Goal: Information Seeking & Learning: Learn about a topic

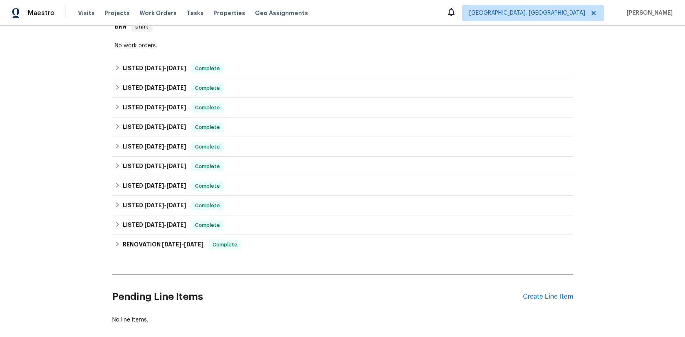
scroll to position [216, 0]
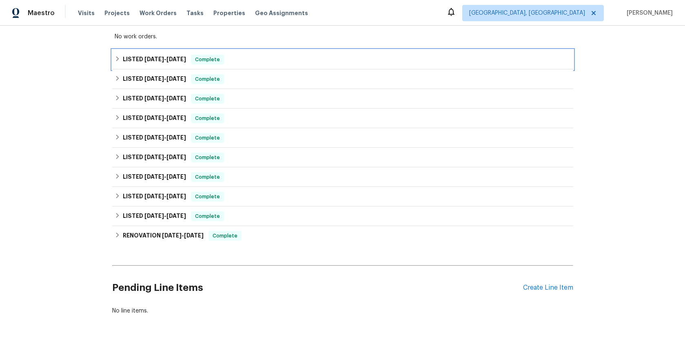
click at [156, 60] on span "[DATE]" at bounding box center [154, 59] width 20 height 6
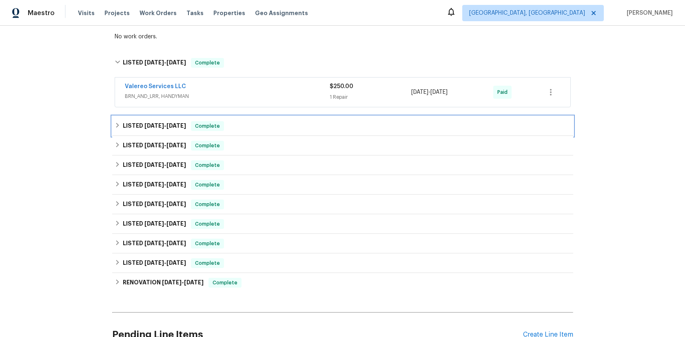
click at [149, 123] on span "[DATE]" at bounding box center [154, 126] width 20 height 6
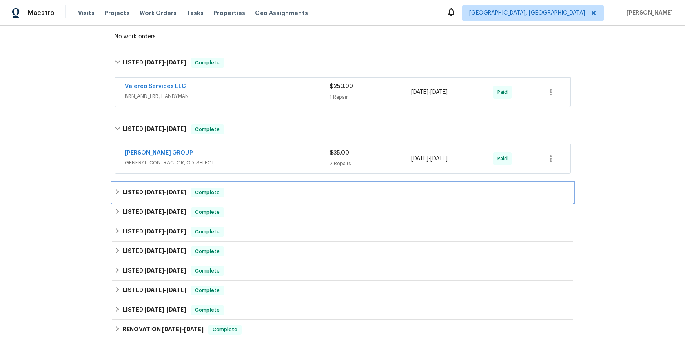
click at [145, 190] on span "[DATE]" at bounding box center [154, 192] width 20 height 6
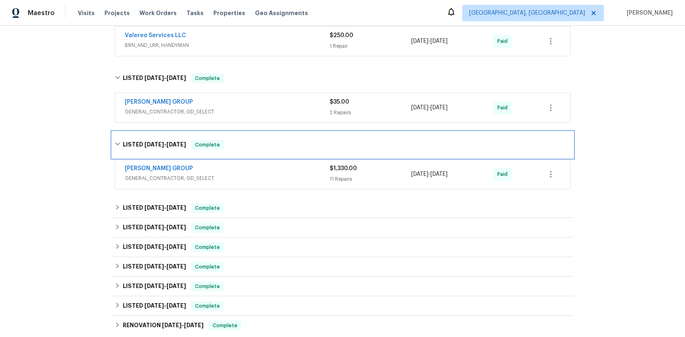
scroll to position [297, 0]
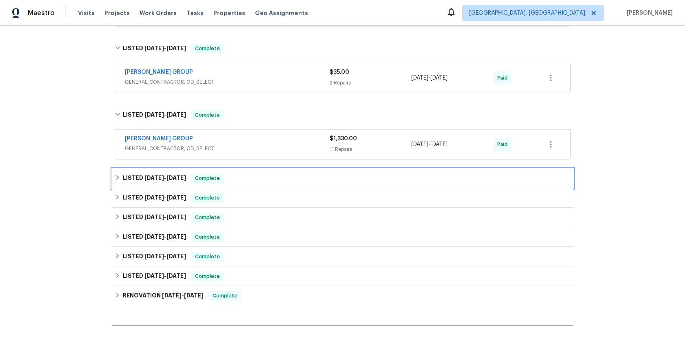
click at [144, 178] on span "[DATE]" at bounding box center [154, 178] width 20 height 6
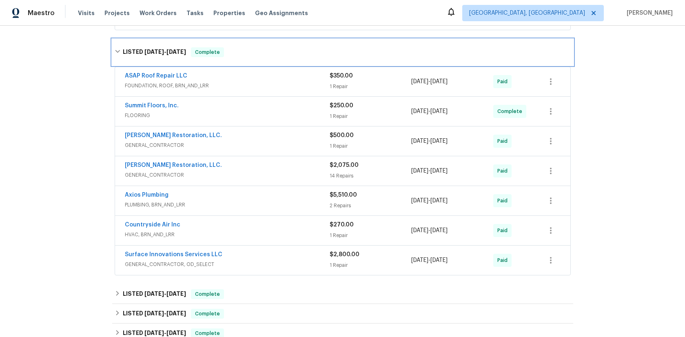
scroll to position [427, 0]
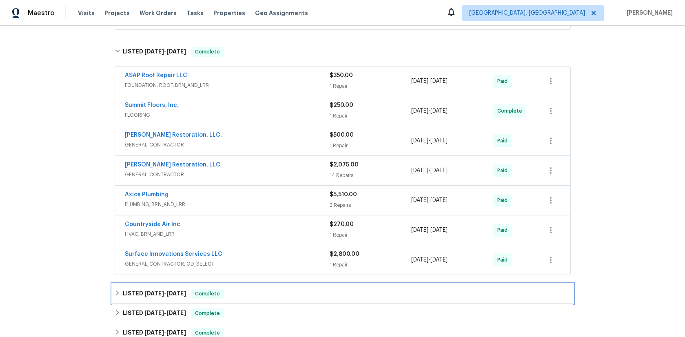
click at [148, 293] on span "[DATE]" at bounding box center [154, 293] width 20 height 6
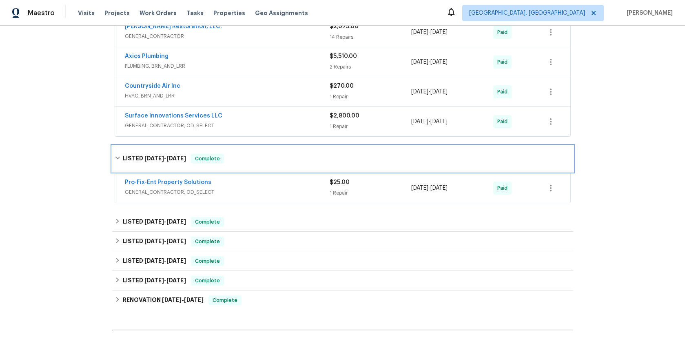
scroll to position [658, 0]
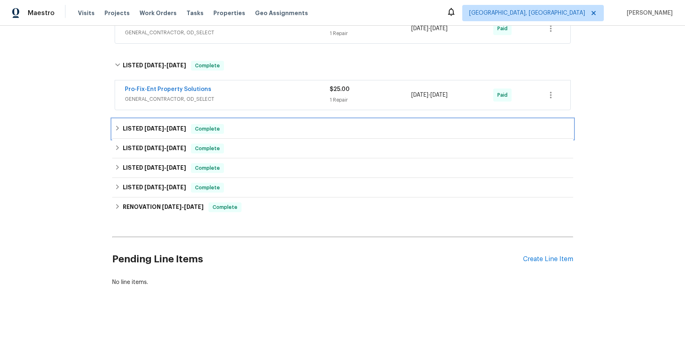
click at [163, 128] on span "[DATE] - [DATE]" at bounding box center [165, 129] width 42 height 6
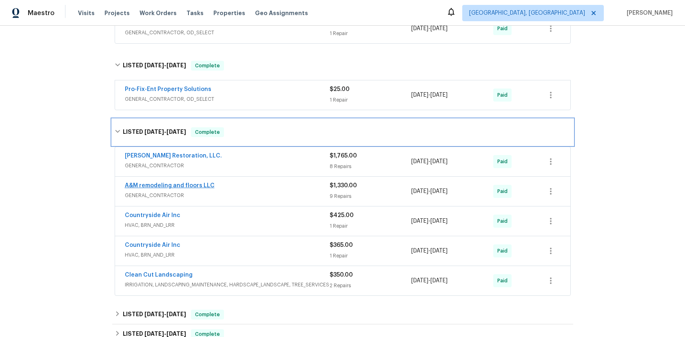
scroll to position [806, 0]
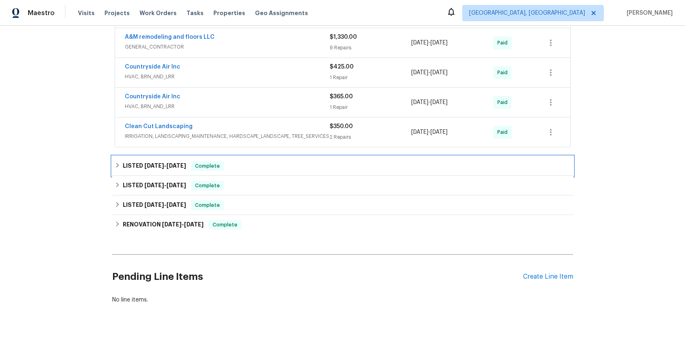
click at [160, 165] on span "[DATE]" at bounding box center [154, 166] width 20 height 6
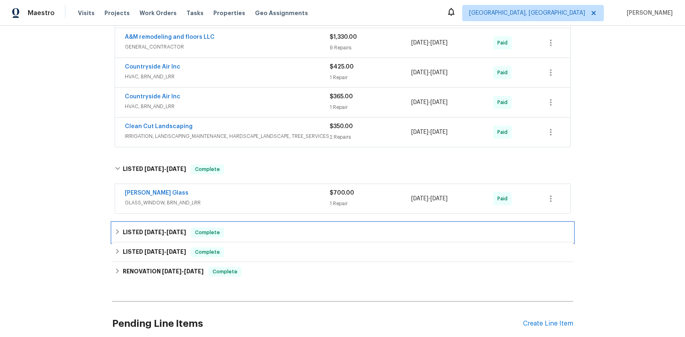
click at [151, 229] on span "[DATE]" at bounding box center [154, 232] width 20 height 6
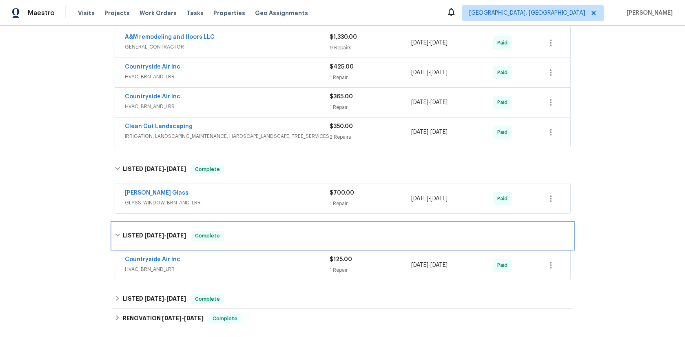
scroll to position [878, 0]
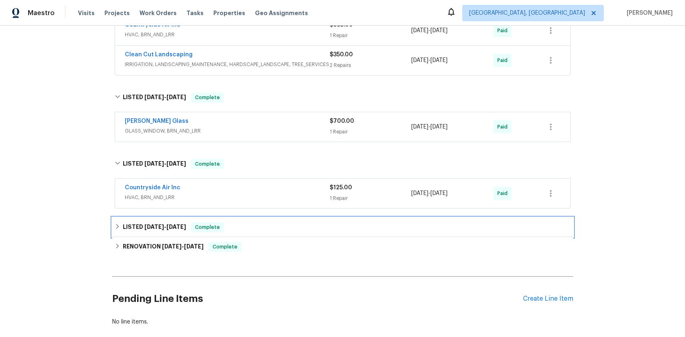
drag, startPoint x: 161, startPoint y: 227, endPoint x: 181, endPoint y: 213, distance: 24.8
click at [161, 227] on span "[DATE]" at bounding box center [154, 227] width 20 height 6
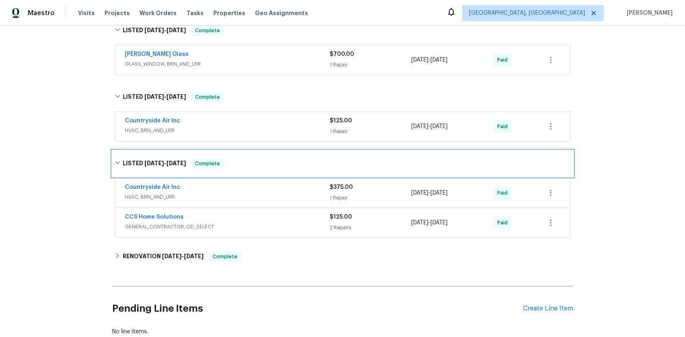
scroll to position [946, 0]
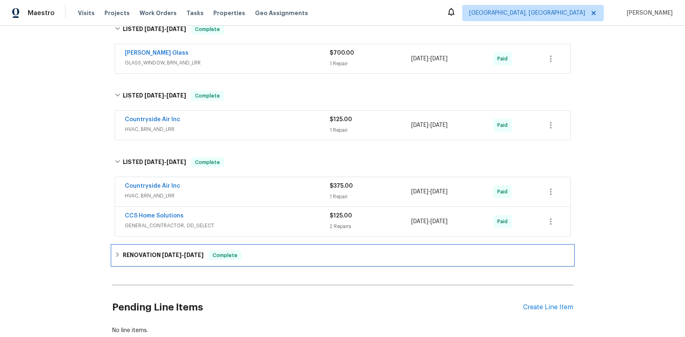
click at [165, 256] on span "[DATE]" at bounding box center [172, 255] width 20 height 6
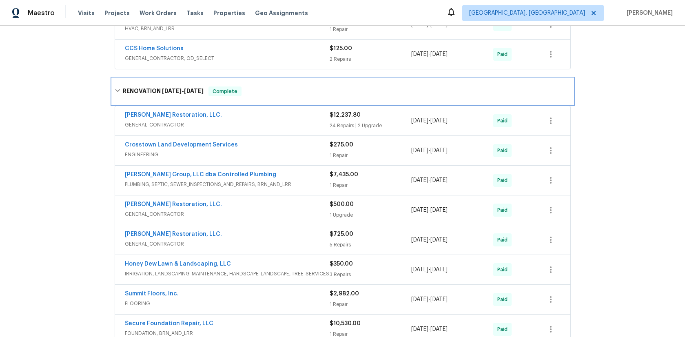
scroll to position [1147, 0]
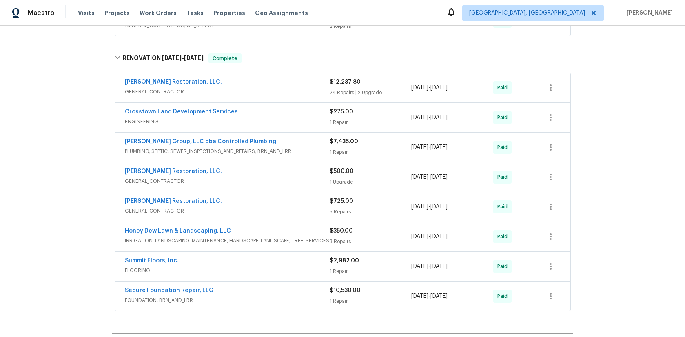
click at [146, 120] on span "ENGINEERING" at bounding box center [227, 121] width 205 height 8
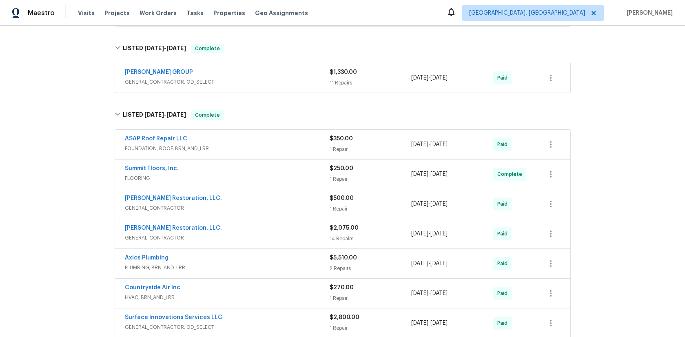
scroll to position [328, 0]
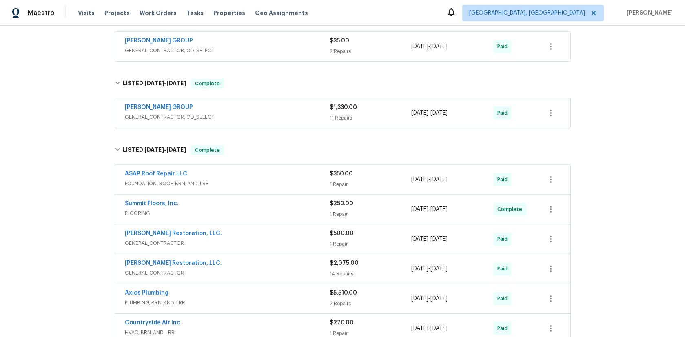
click at [174, 183] on span "FOUNDATION, ROOF, BRN_AND_LRR" at bounding box center [227, 183] width 205 height 8
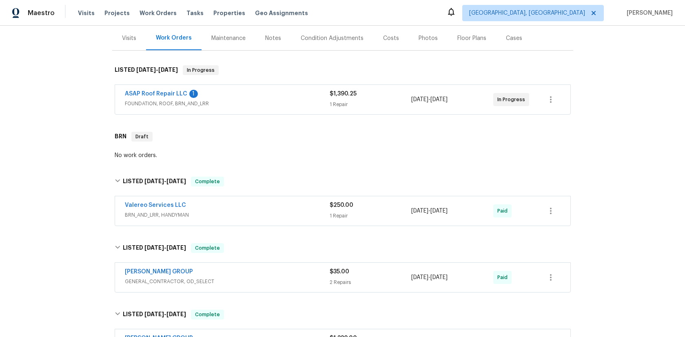
scroll to position [84, 0]
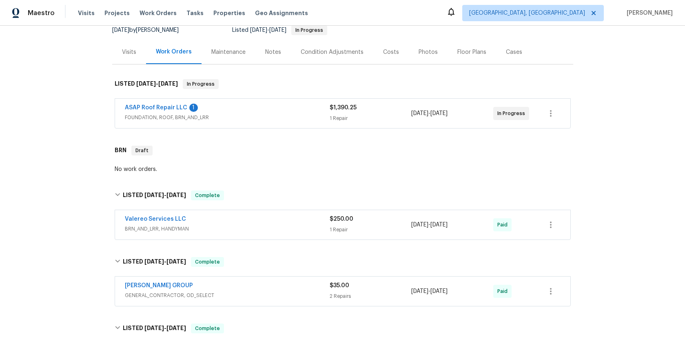
click at [176, 117] on span "FOUNDATION, ROOF, BRN_AND_LRR" at bounding box center [227, 117] width 205 height 8
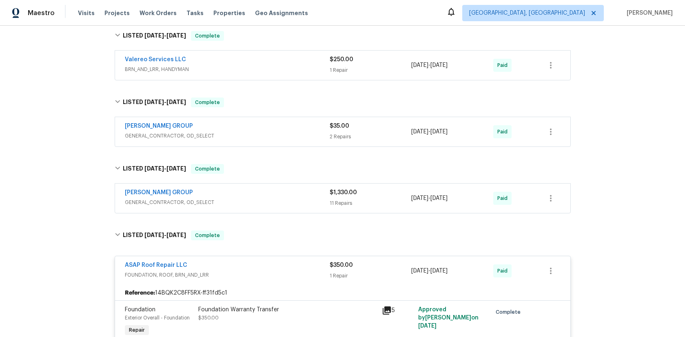
scroll to position [581, 0]
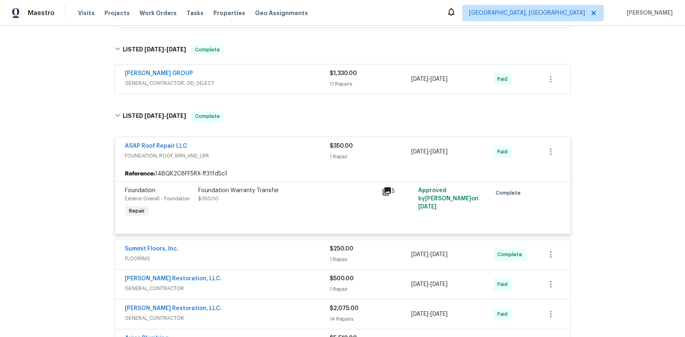
click at [385, 186] on icon at bounding box center [387, 191] width 10 height 10
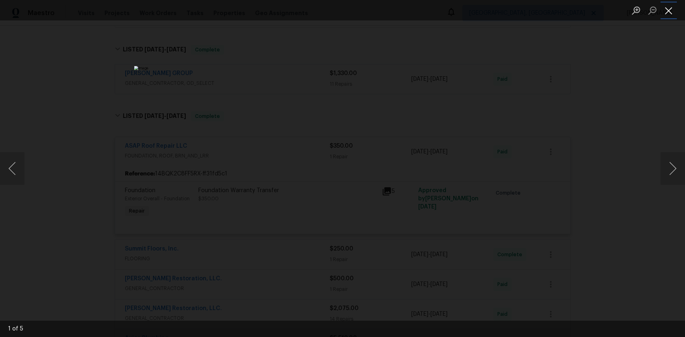
click at [667, 12] on button "Close lightbox" at bounding box center [668, 10] width 16 height 14
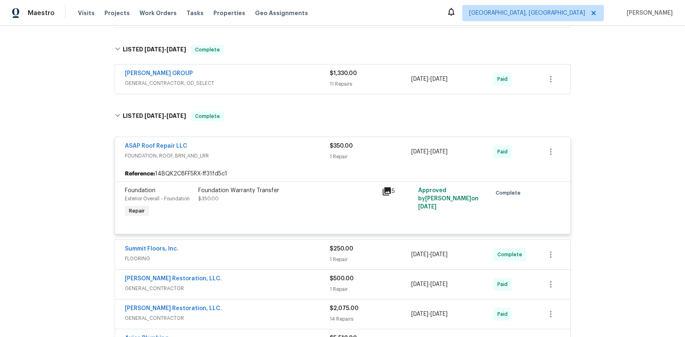
click at [383, 186] on icon at bounding box center [387, 191] width 10 height 10
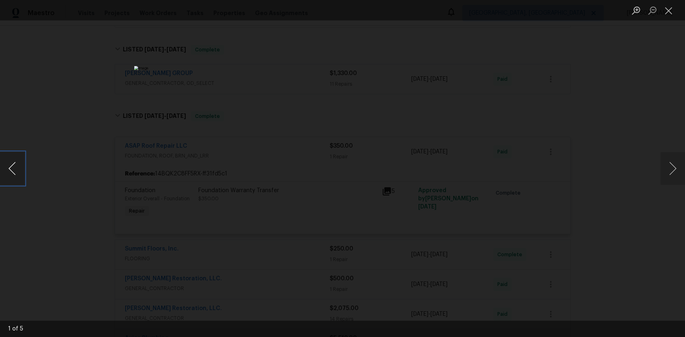
click at [9, 169] on button "Previous image" at bounding box center [12, 168] width 24 height 33
